Goal: Find specific page/section: Find specific page/section

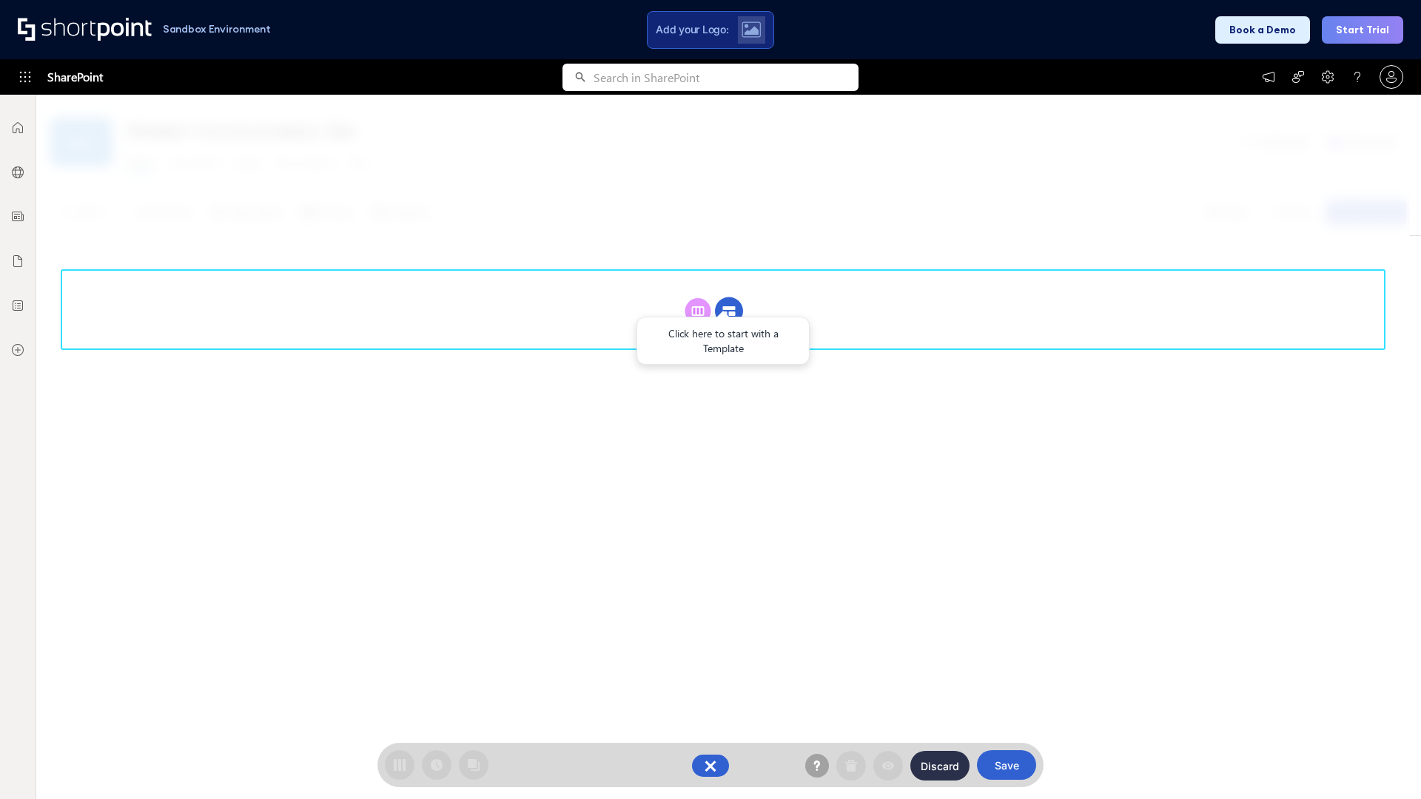
click at [729, 311] on circle at bounding box center [729, 312] width 28 height 28
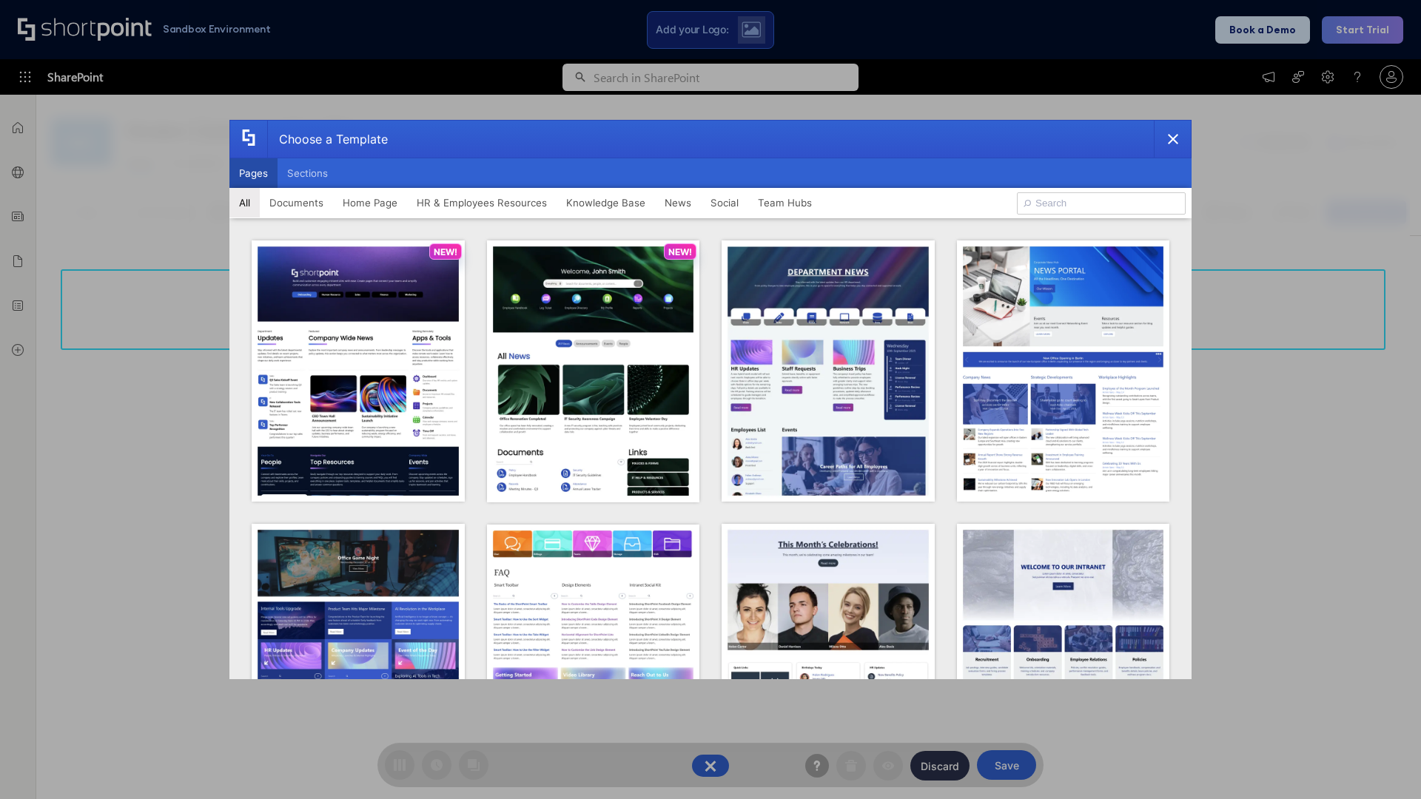
click at [253, 173] on button "Pages" at bounding box center [253, 173] width 48 height 30
type input "Knowledge Portal 5"
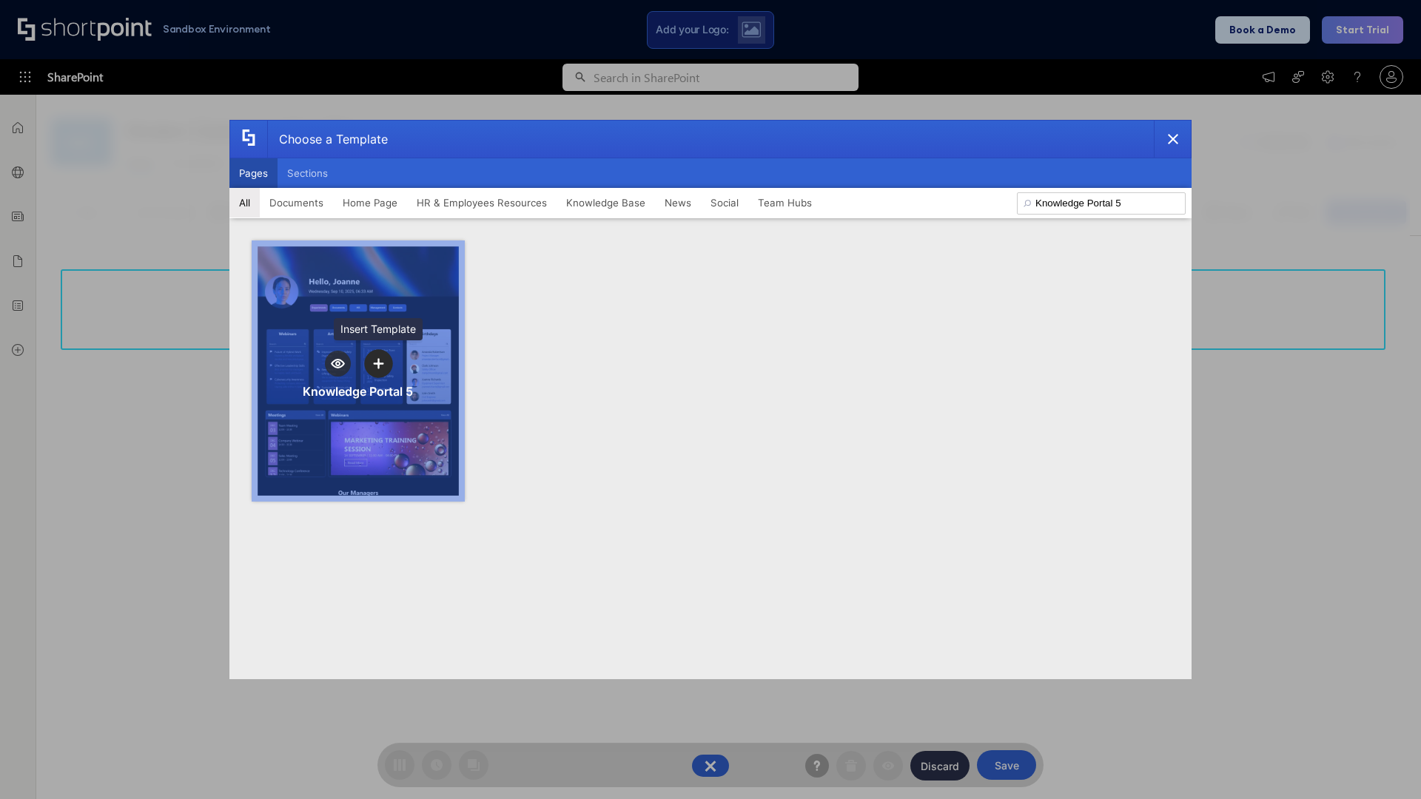
click at [378, 363] on icon "template selector" at bounding box center [378, 363] width 10 height 10
